Goal: Task Accomplishment & Management: Manage account settings

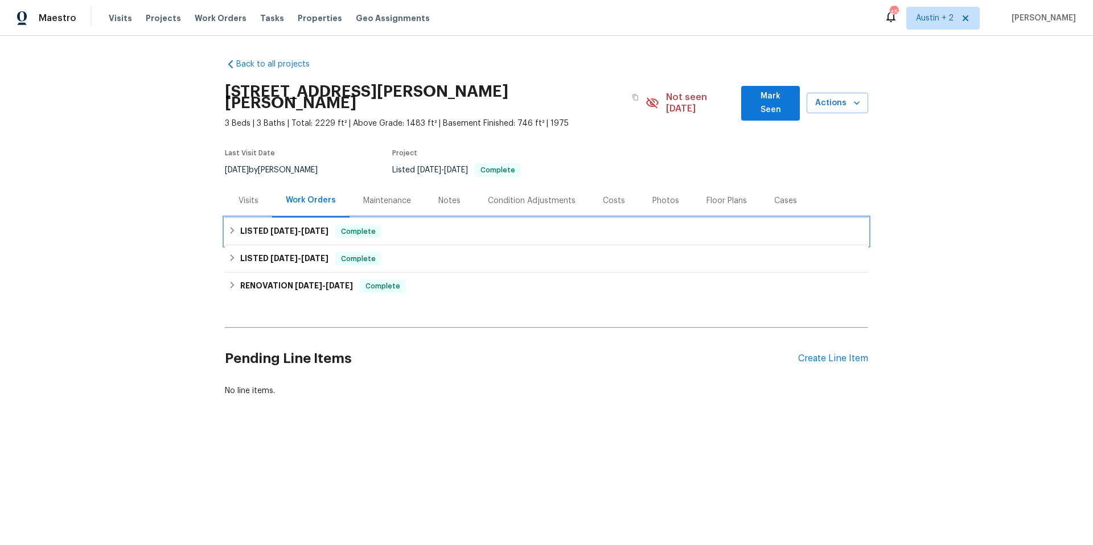
click at [258, 225] on h6 "LISTED [DATE] - [DATE]" at bounding box center [284, 232] width 88 height 14
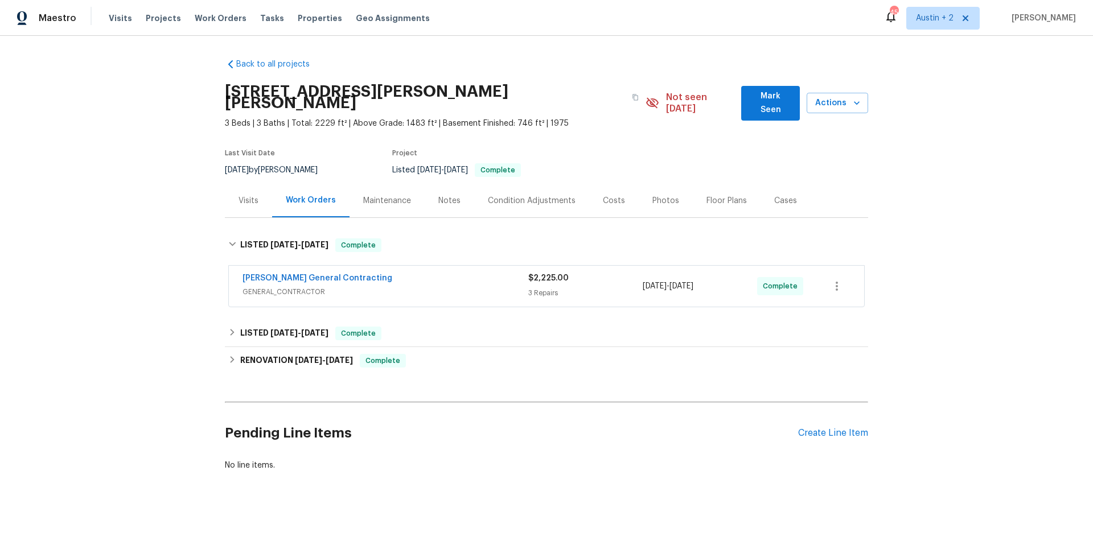
click at [416, 274] on div "[PERSON_NAME] General Contracting" at bounding box center [385, 280] width 286 height 14
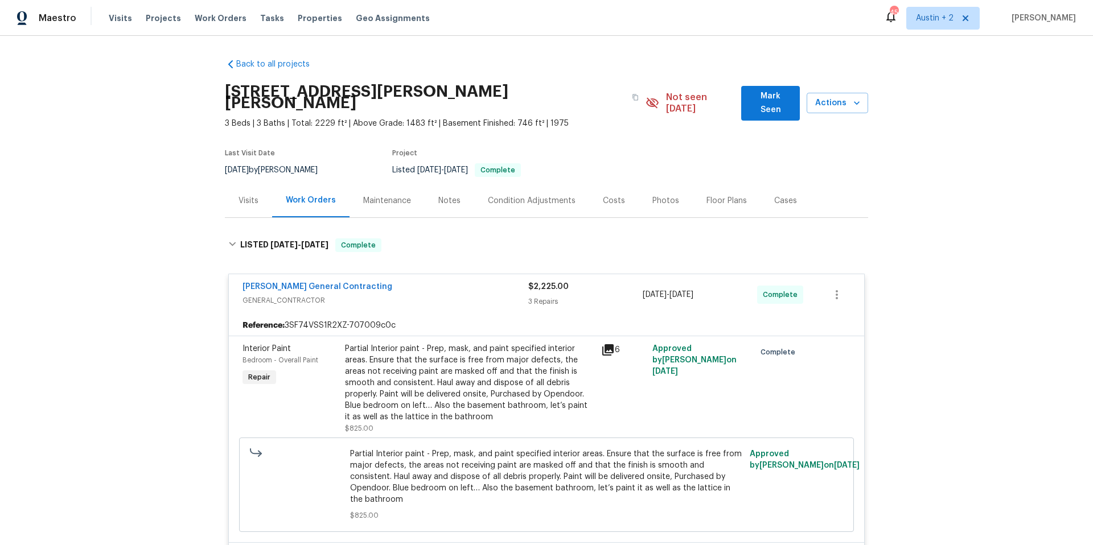
click at [602, 344] on icon at bounding box center [607, 349] width 11 height 11
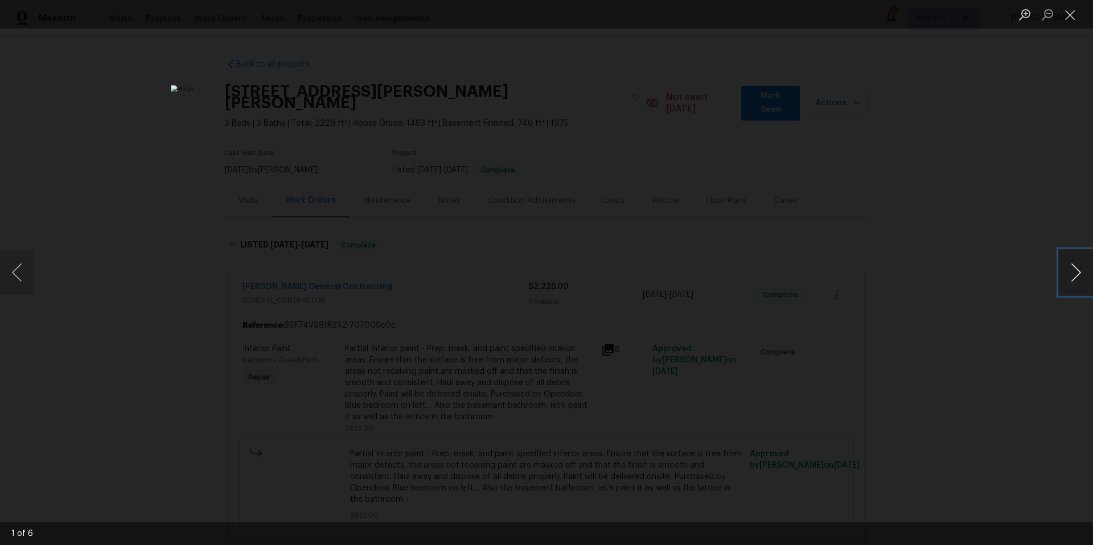
click at [1075, 273] on button "Next image" at bounding box center [1075, 273] width 34 height 46
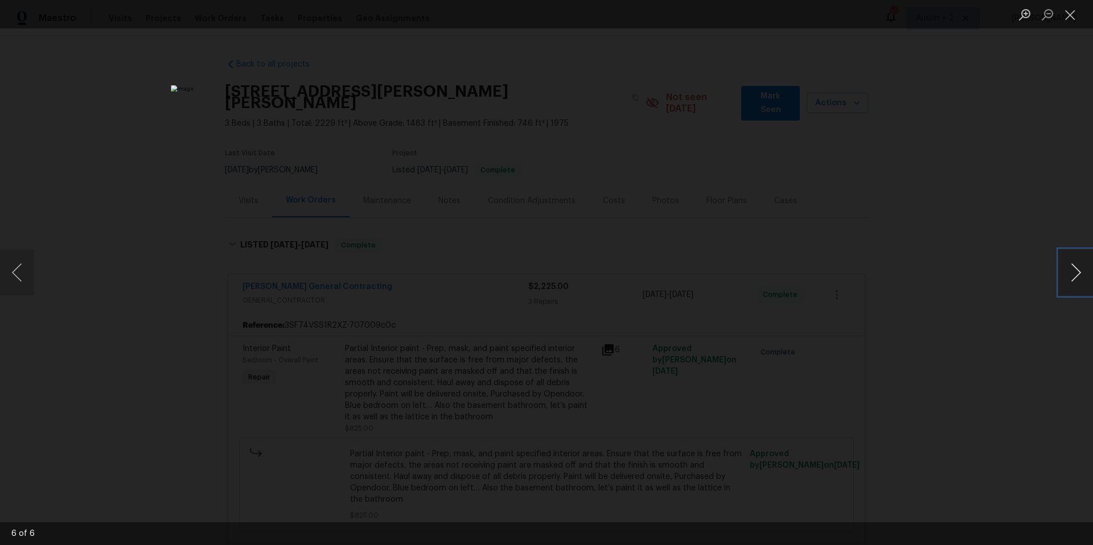
click at [1075, 274] on button "Next image" at bounding box center [1075, 273] width 34 height 46
click at [1073, 14] on button "Close lightbox" at bounding box center [1069, 15] width 23 height 20
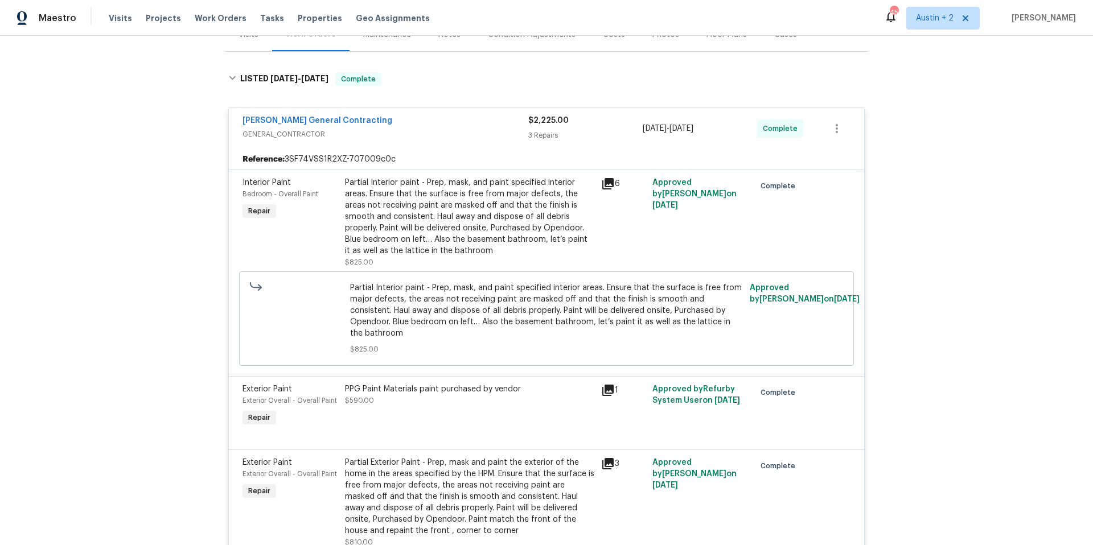
scroll to position [174, 0]
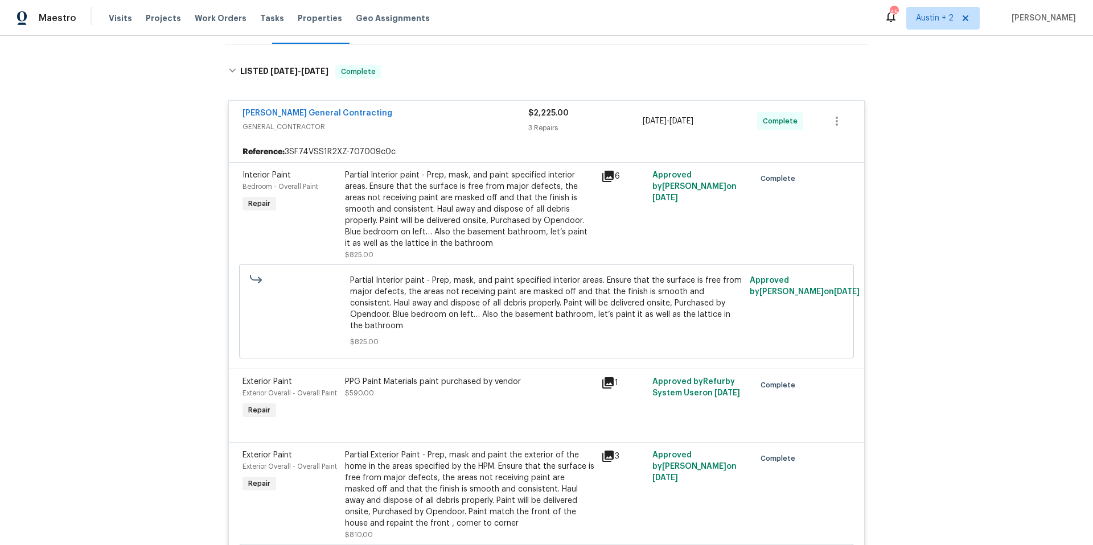
click at [605, 377] on icon at bounding box center [607, 382] width 11 height 11
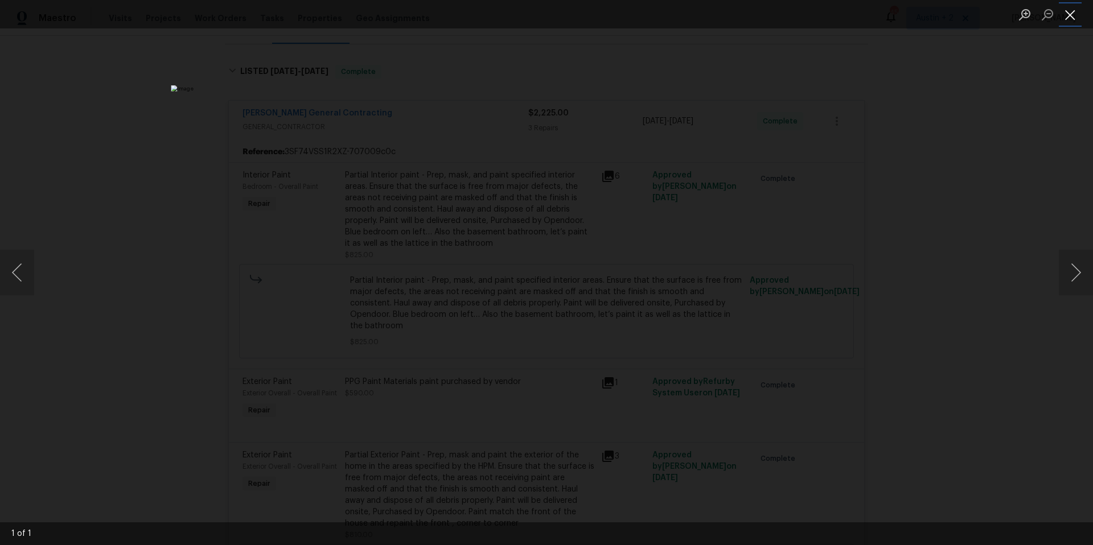
click at [1073, 14] on button "Close lightbox" at bounding box center [1069, 15] width 23 height 20
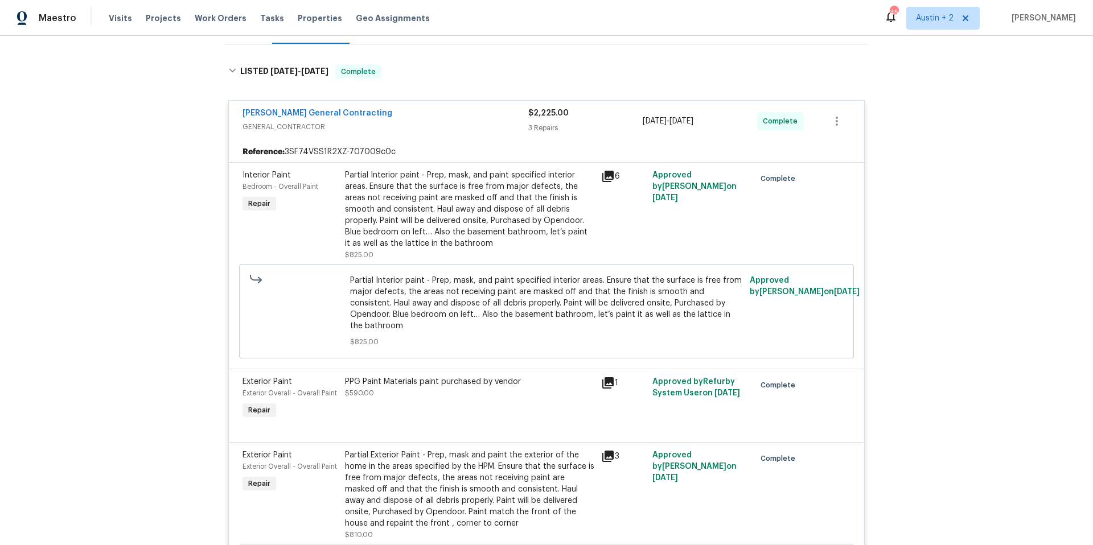
click at [602, 451] on icon at bounding box center [607, 456] width 11 height 11
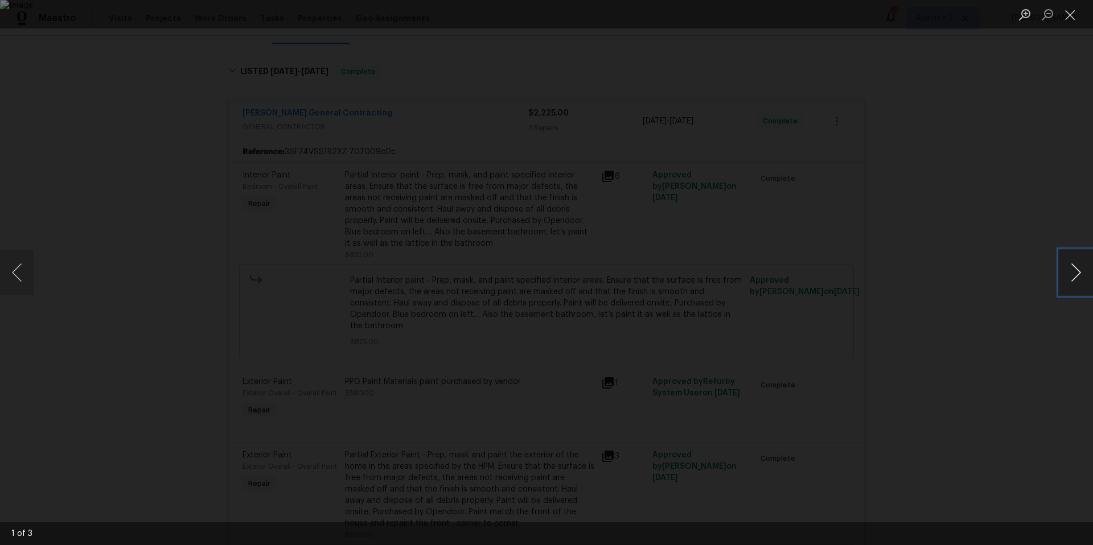
click at [1076, 275] on button "Next image" at bounding box center [1075, 273] width 34 height 46
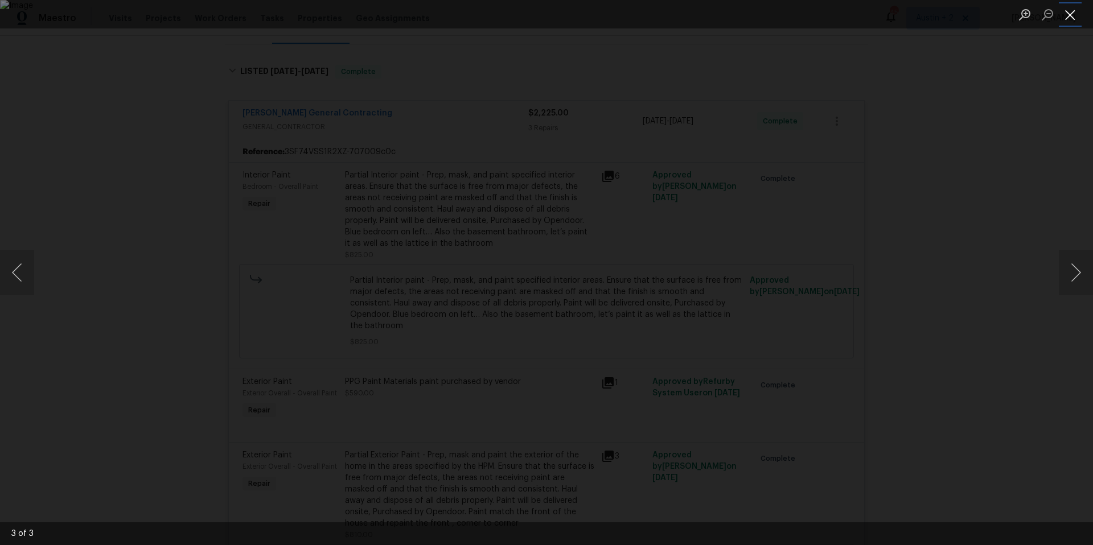
click at [1064, 13] on button "Close lightbox" at bounding box center [1069, 15] width 23 height 20
